Goal: Information Seeking & Learning: Learn about a topic

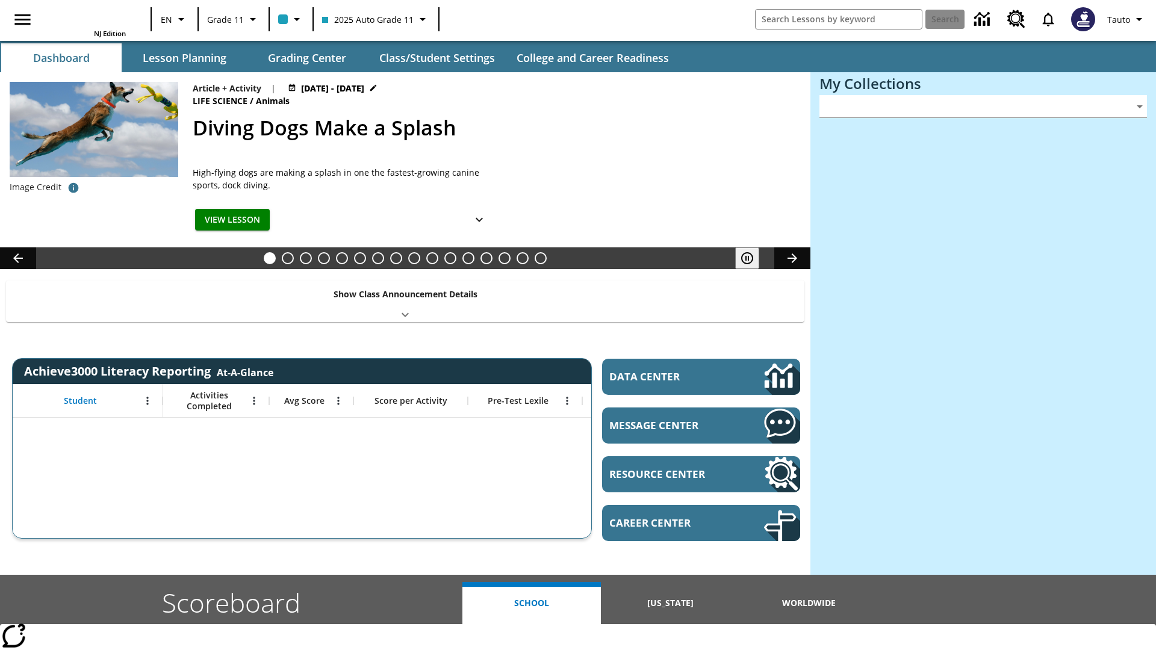
type input "-1"
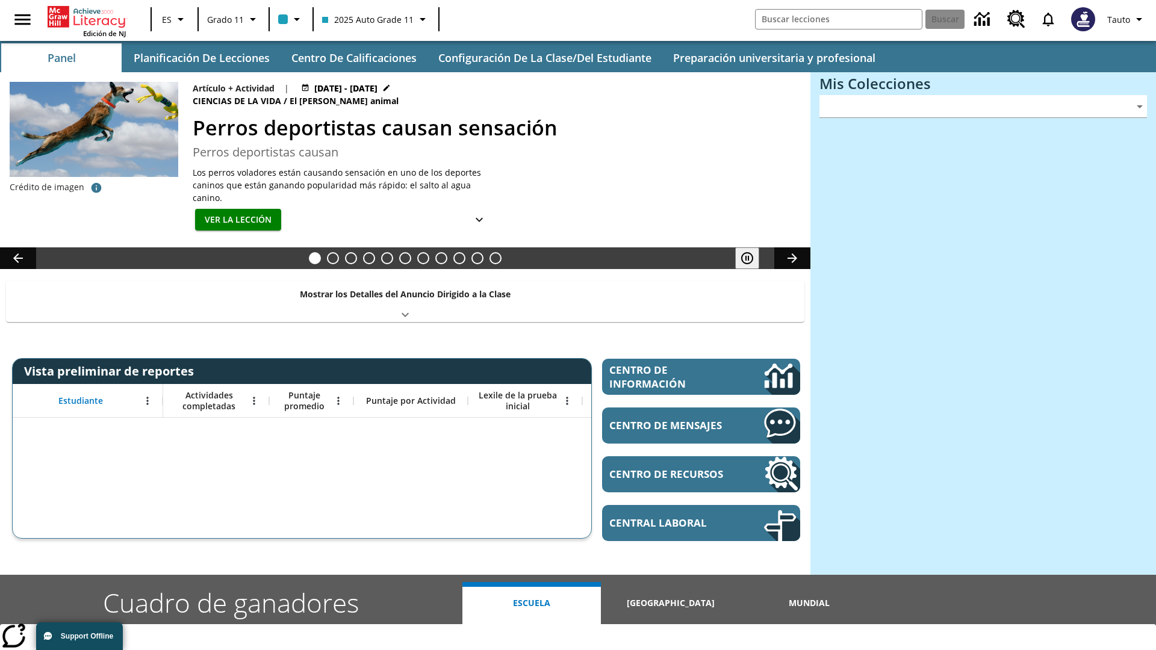
type input "-1"
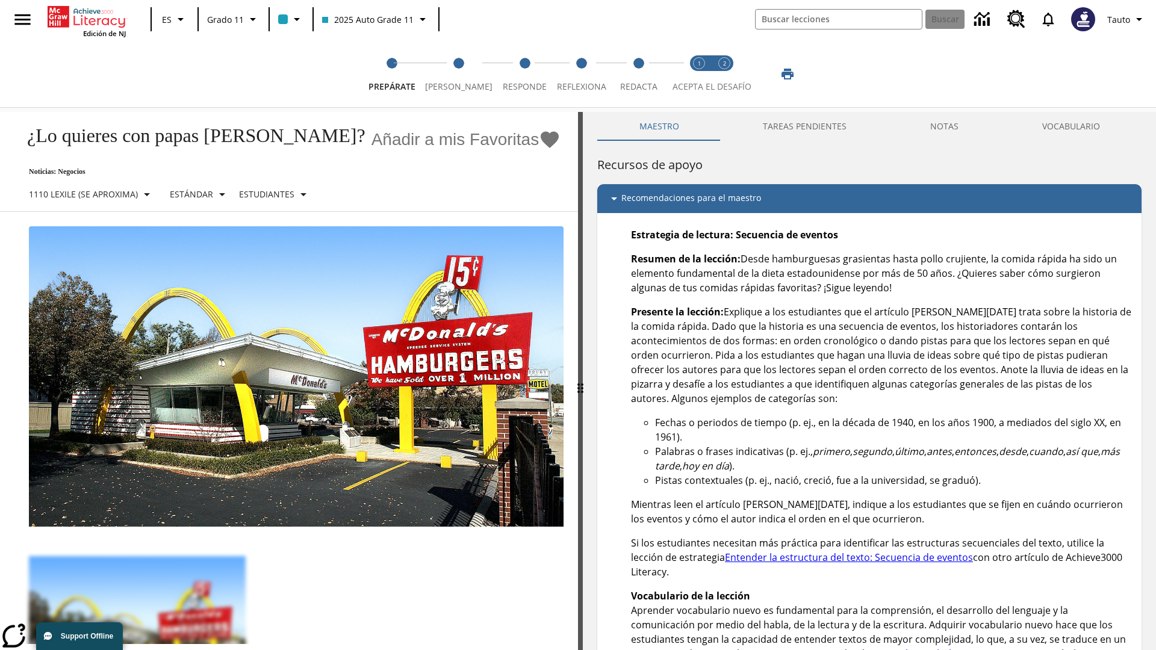
click at [805, 126] on button "TAREAS PENDIENTES" at bounding box center [804, 126] width 167 height 29
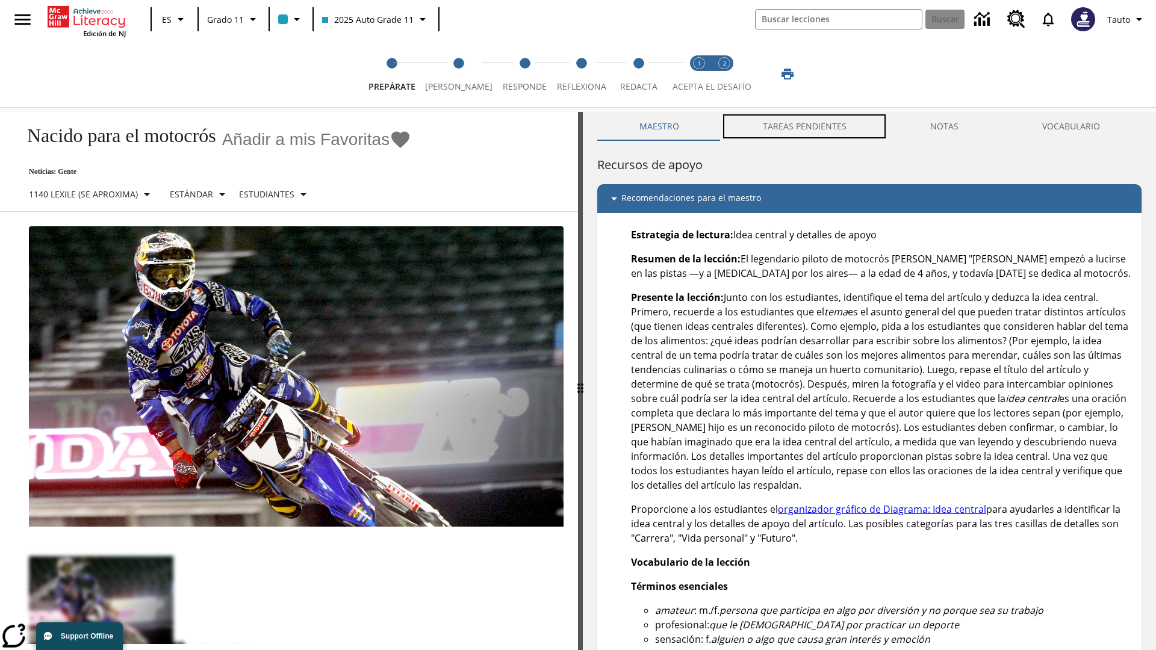
click at [805, 126] on button "TAREAS PENDIENTES" at bounding box center [804, 126] width 167 height 29
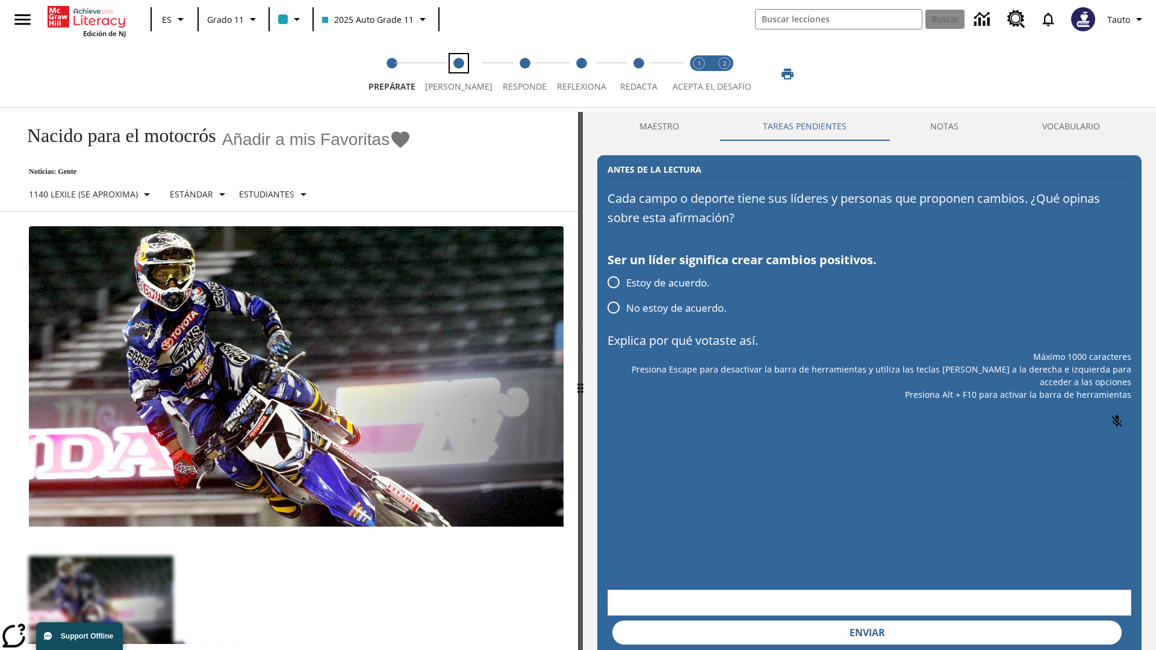
click at [453, 74] on span "[PERSON_NAME]" at bounding box center [458, 82] width 67 height 22
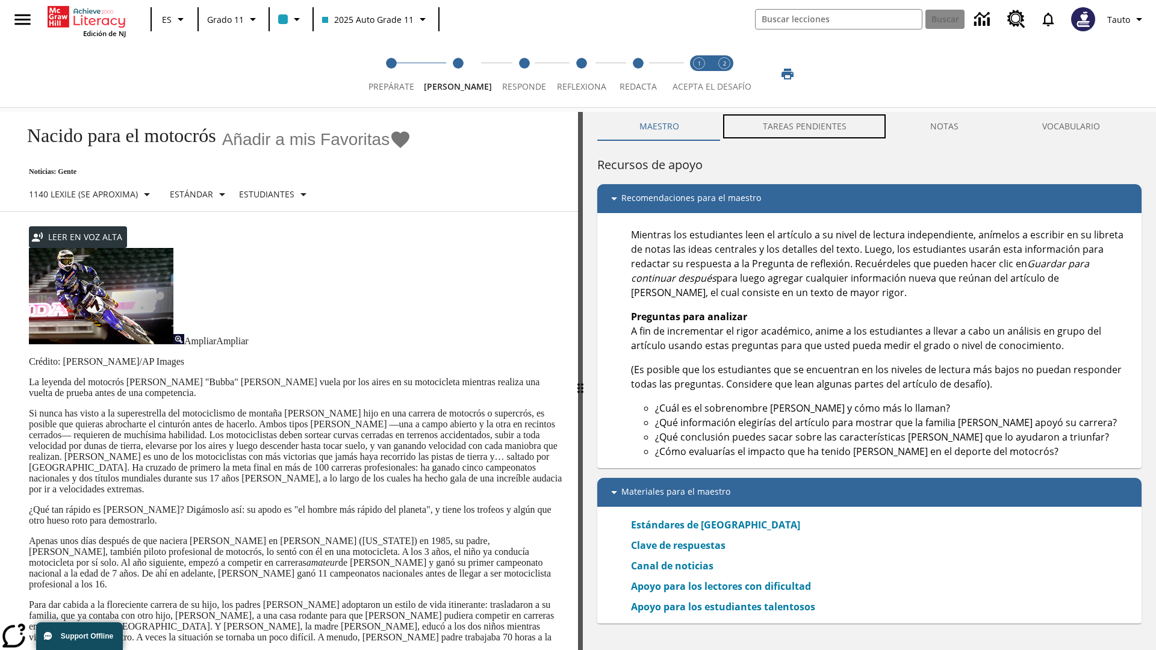
scroll to position [1, 0]
click at [805, 126] on button "TAREAS PENDIENTES" at bounding box center [804, 126] width 167 height 29
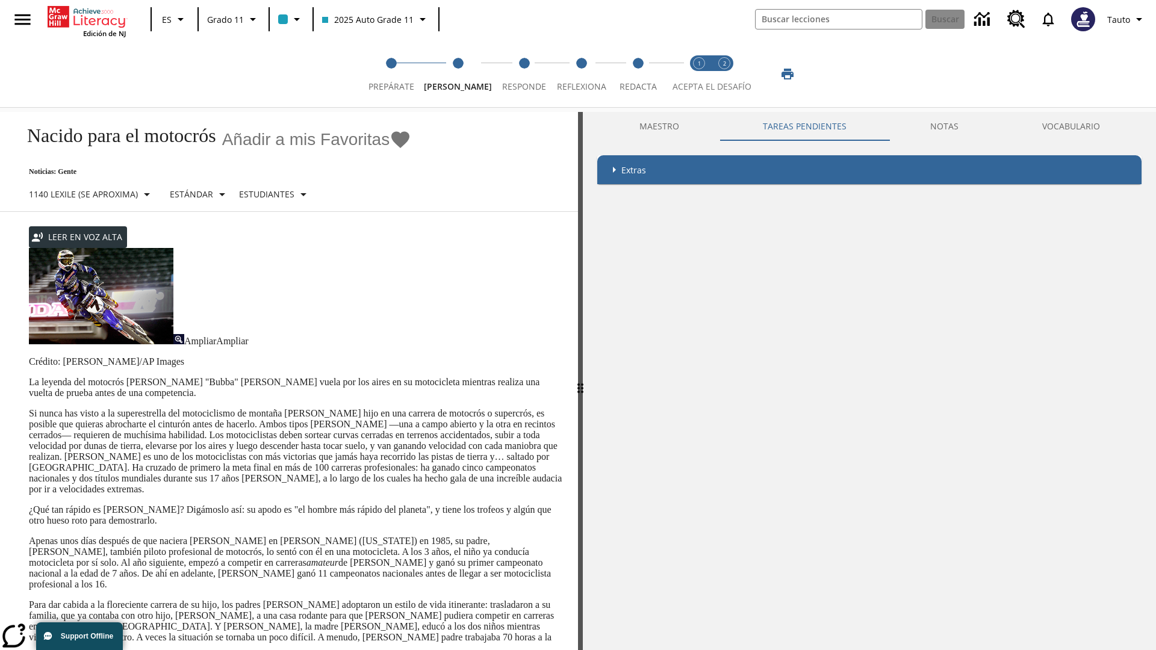
click at [29, 408] on p "Si nunca has visto a la superestrella del motociclismo de montaña [PERSON_NAME]…" at bounding box center [296, 451] width 535 height 87
click at [0, 0] on div "Enmascaramiento de pantalla" at bounding box center [0, 0] width 0 height 0
click at [514, 74] on span "Responde" at bounding box center [524, 82] width 44 height 22
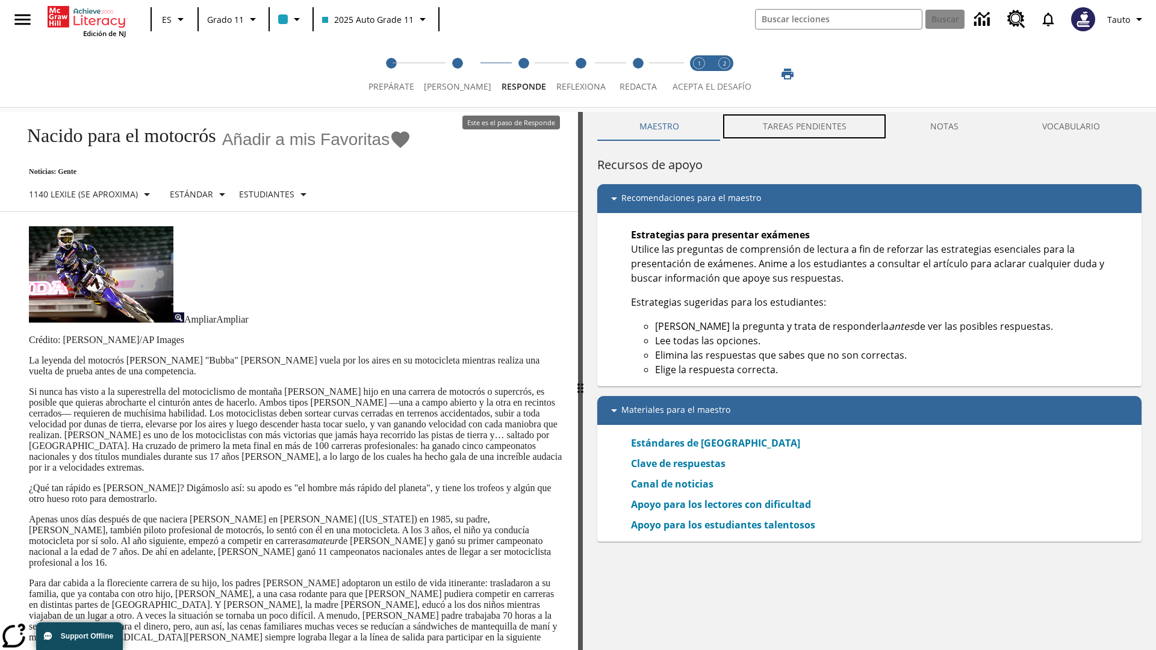
scroll to position [1, 0]
click at [805, 126] on button "TAREAS PENDIENTES" at bounding box center [804, 126] width 167 height 29
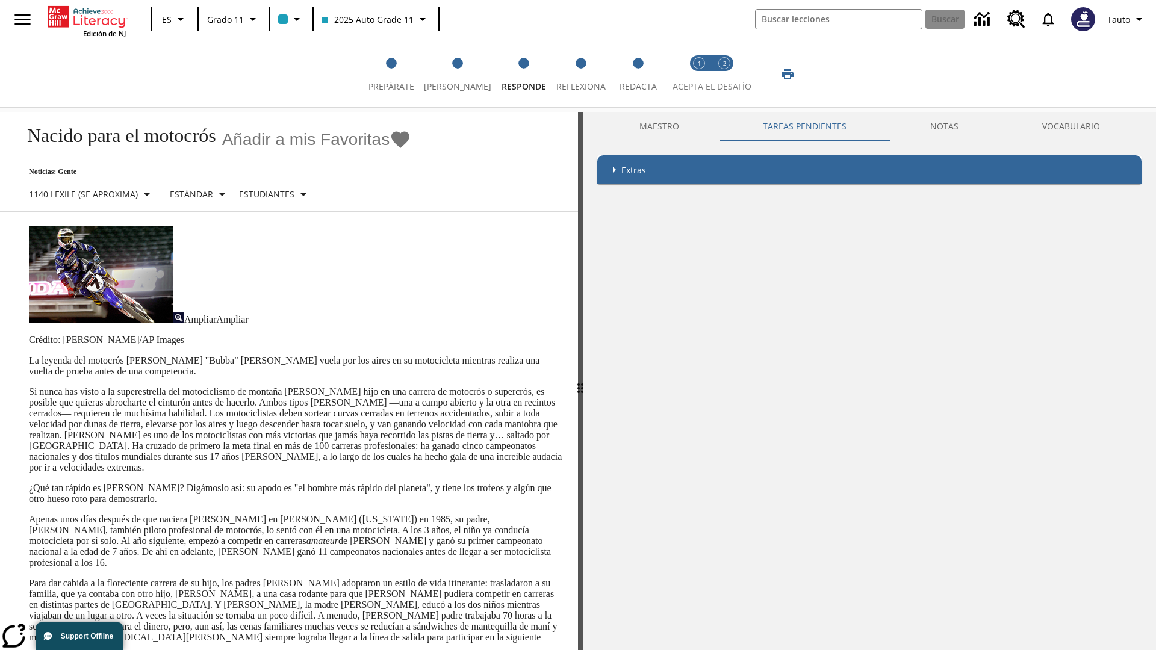
click at [29, 387] on p "Si nunca has visto a la superestrella del motociclismo de montaña [PERSON_NAME]…" at bounding box center [296, 430] width 535 height 87
click at [574, 74] on span "Reflexiona" at bounding box center [580, 82] width 49 height 22
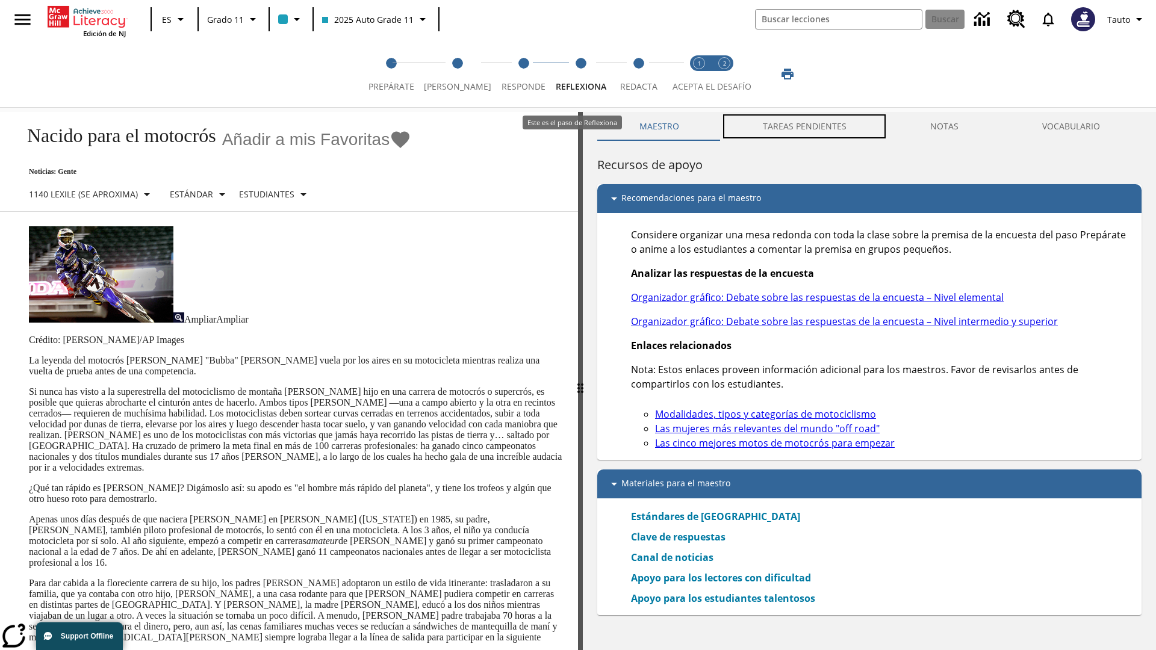
scroll to position [1, 0]
click at [805, 126] on button "TAREAS PENDIENTES" at bounding box center [804, 126] width 167 height 29
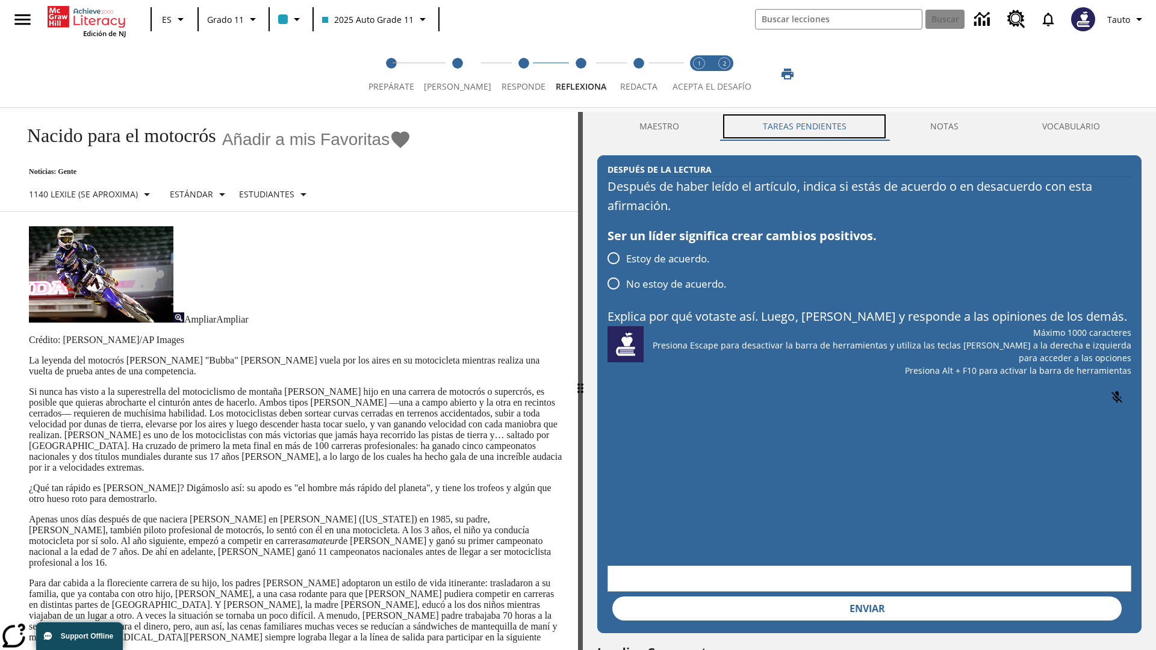
scroll to position [0, 0]
click at [29, 387] on p "Si nunca has visto a la superestrella del motociclismo de montaña [PERSON_NAME]…" at bounding box center [296, 430] width 535 height 87
click at [636, 74] on span "Redacta" at bounding box center [638, 82] width 37 height 22
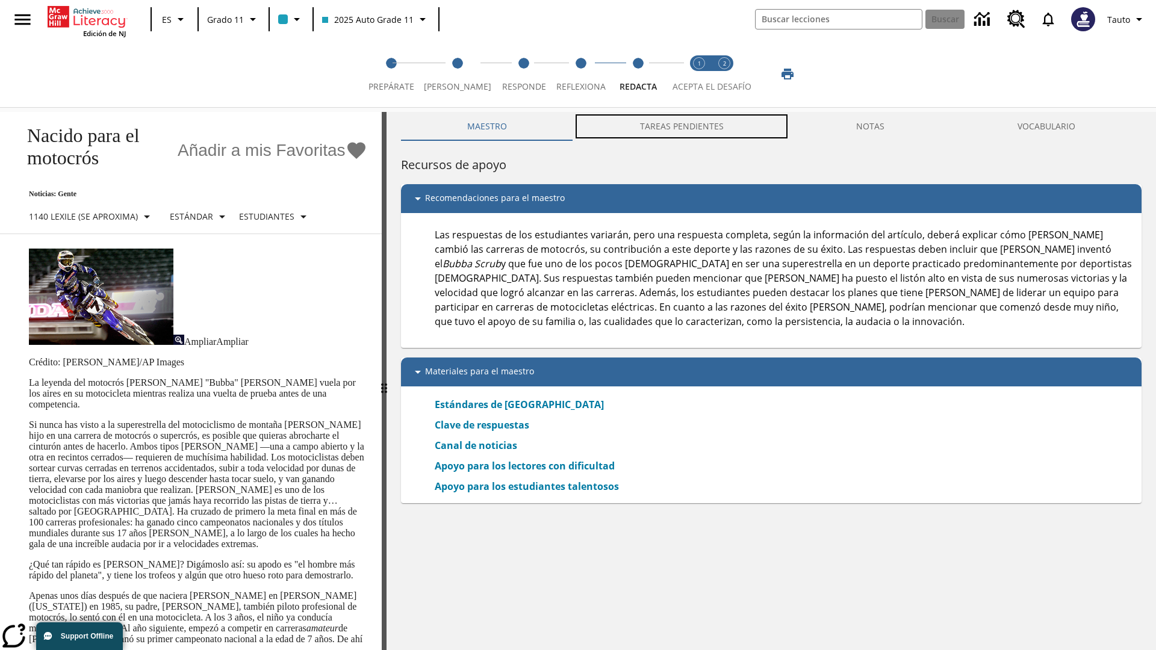
scroll to position [1, 0]
click at [682, 126] on button "TAREAS PENDIENTES" at bounding box center [681, 126] width 217 height 29
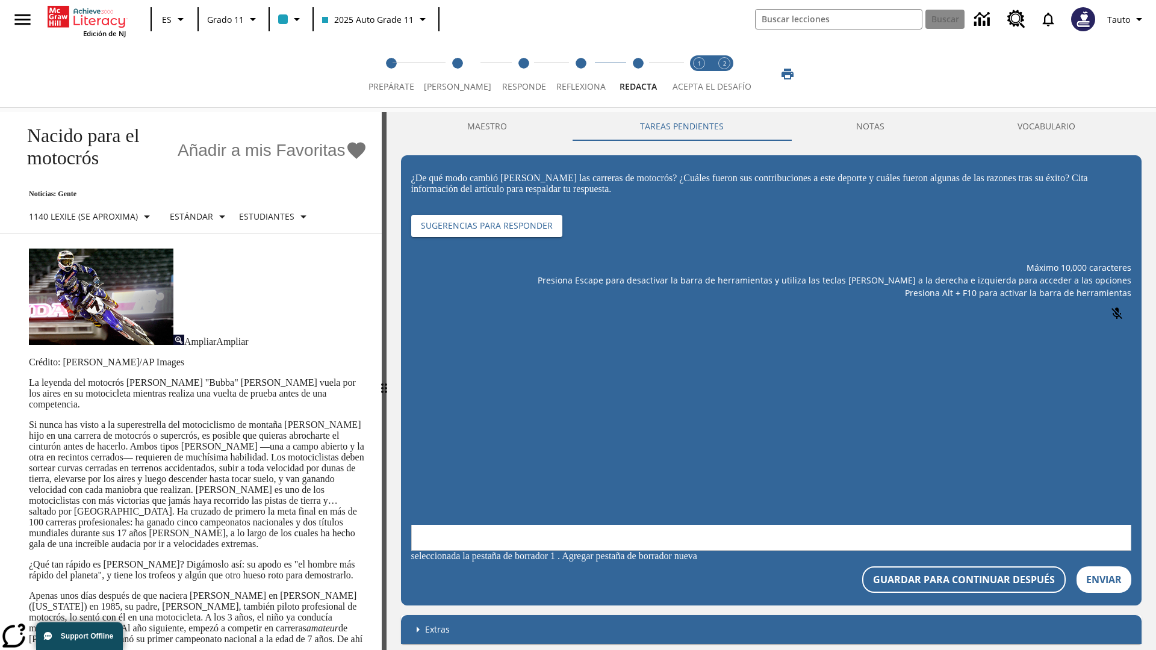
scroll to position [0, 0]
click at [29, 420] on p "Si nunca has visto a la superestrella del motociclismo de montaña [PERSON_NAME]…" at bounding box center [198, 485] width 338 height 130
click at [699, 74] on span "Acepta el desafío lee step 1 of 2" at bounding box center [699, 82] width 16 height 22
